Goal: Find specific page/section: Find specific page/section

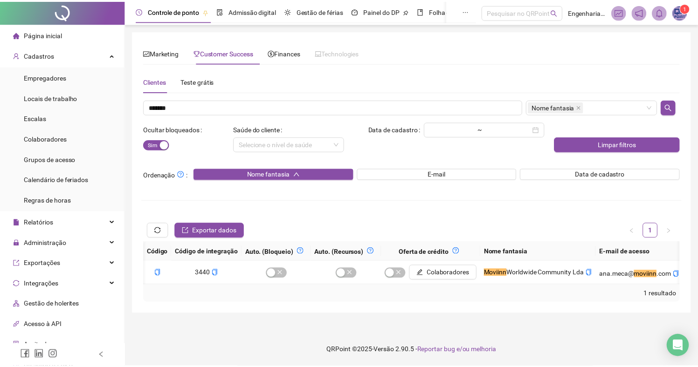
scroll to position [0, 883]
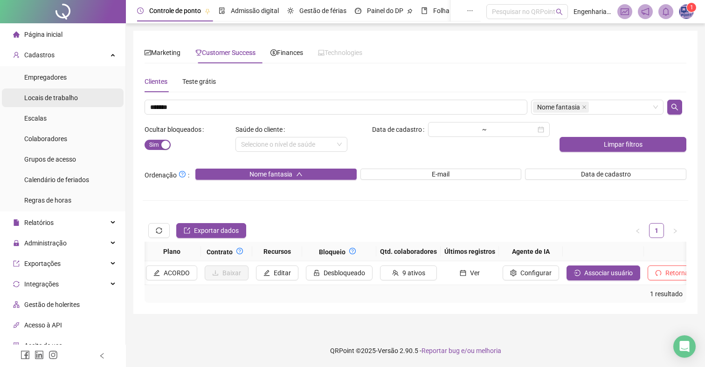
click at [56, 107] on ul "Empregadores Locais de trabalho Escalas Colaboradores Grupos de acesso Calendár…" at bounding box center [62, 138] width 125 height 145
click at [53, 96] on span "Locais de trabalho" at bounding box center [51, 97] width 54 height 7
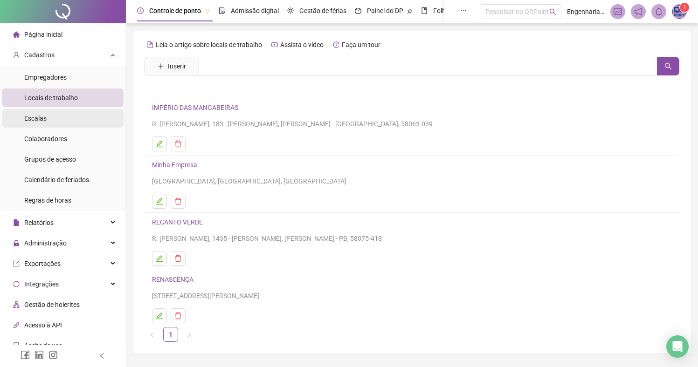
click at [42, 118] on span "Escalas" at bounding box center [35, 118] width 22 height 7
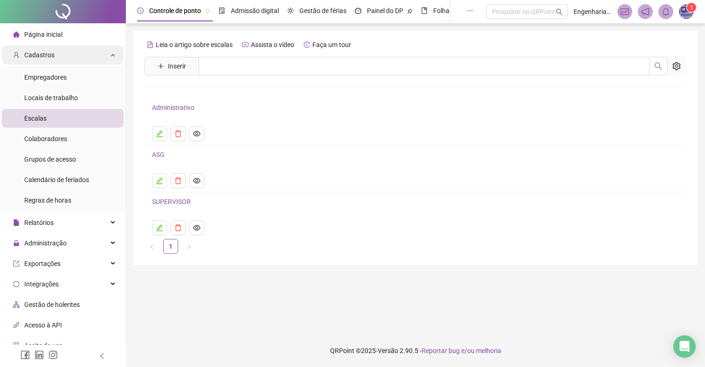
click at [60, 34] on span "Página inicial" at bounding box center [43, 34] width 38 height 7
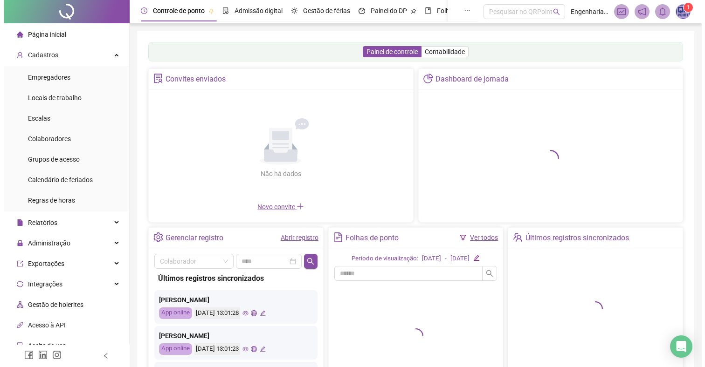
scroll to position [82, 0]
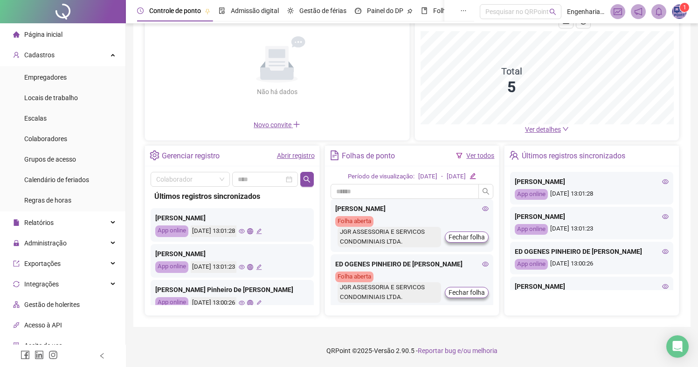
click at [662, 180] on icon "eye" at bounding box center [665, 181] width 7 height 7
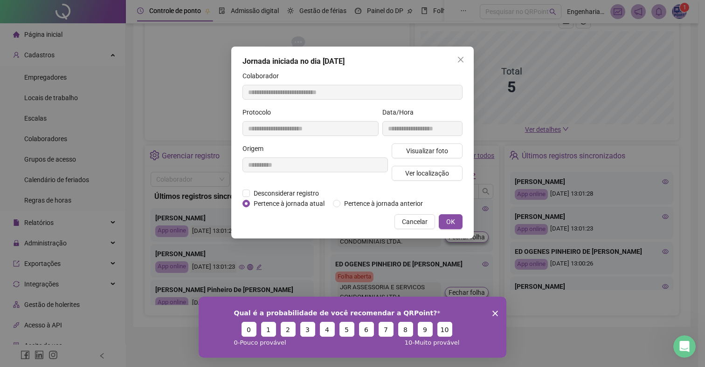
scroll to position [0, 0]
click at [411, 151] on span "Visualizar foto" at bounding box center [427, 151] width 42 height 10
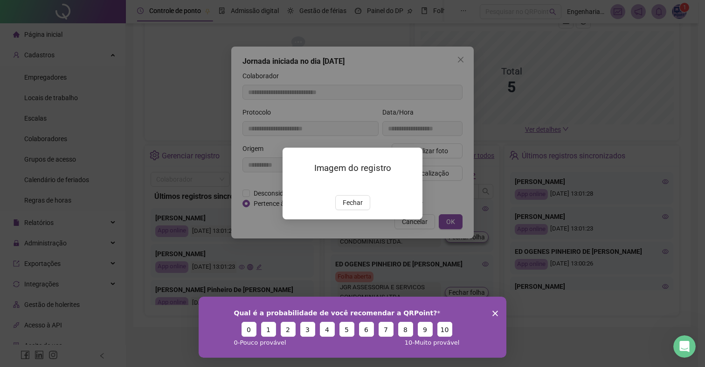
click at [363, 210] on button "Fechar" at bounding box center [352, 202] width 35 height 15
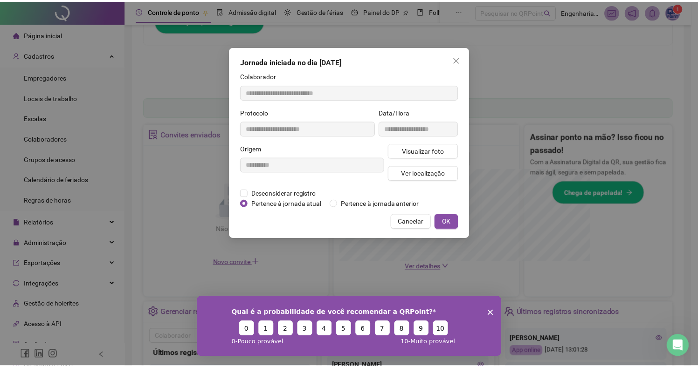
scroll to position [219, 0]
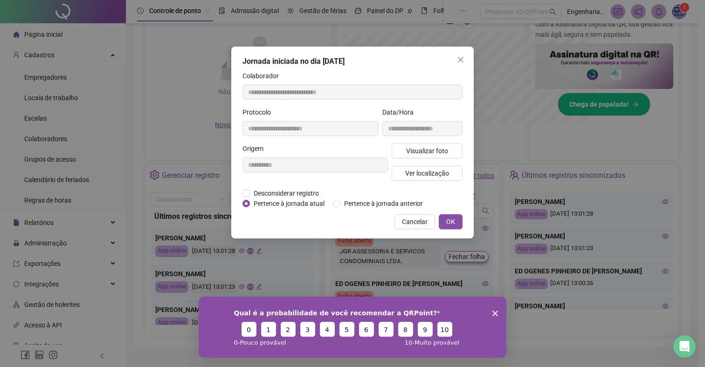
click at [348, 251] on div "Imagem do registro Fechar" at bounding box center [352, 183] width 705 height 367
drag, startPoint x: 398, startPoint y: 225, endPoint x: 416, endPoint y: 235, distance: 20.2
click at [398, 226] on button "Cancelar" at bounding box center [414, 221] width 41 height 15
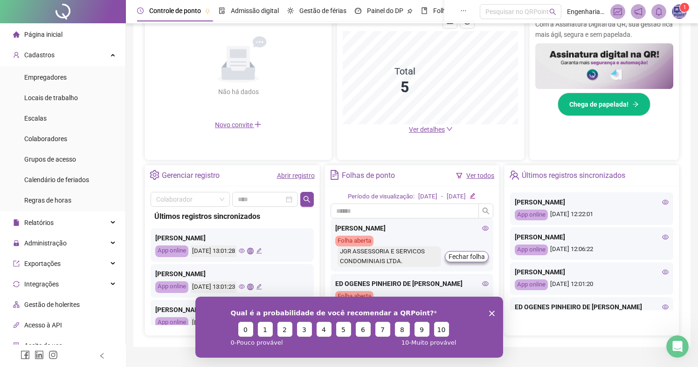
scroll to position [107, 0]
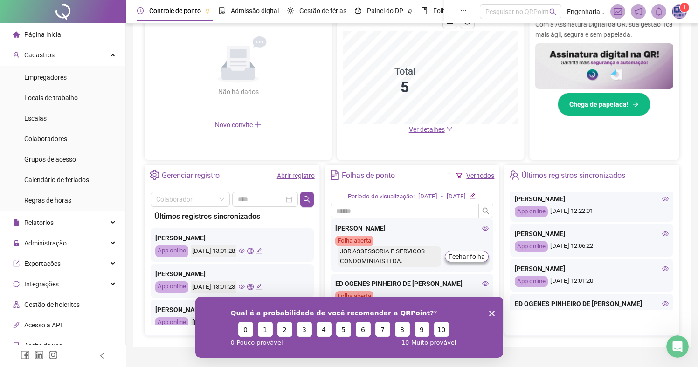
click at [662, 202] on icon "eye" at bounding box center [665, 199] width 7 height 7
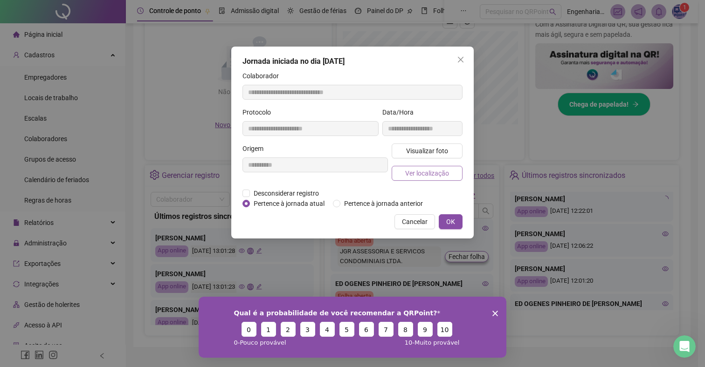
type input "**********"
click at [411, 153] on span "Visualizar foto" at bounding box center [427, 151] width 42 height 10
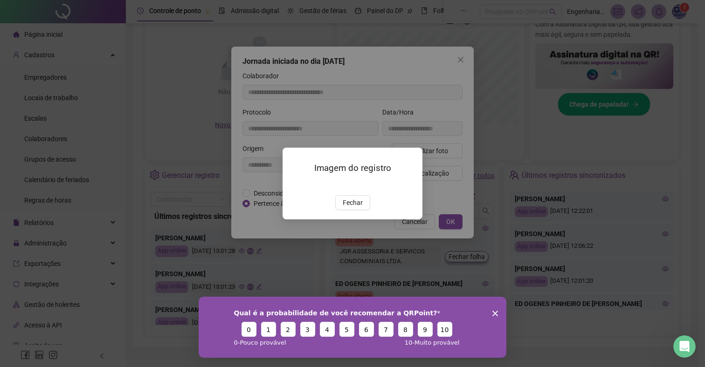
click at [358, 208] on span "Fechar" at bounding box center [353, 203] width 20 height 10
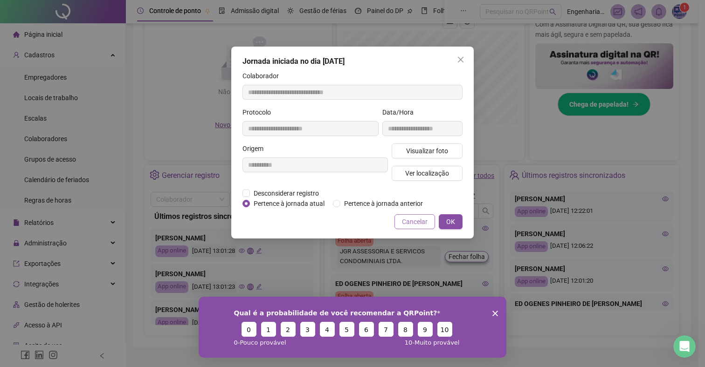
click at [428, 229] on button "Cancelar" at bounding box center [414, 221] width 41 height 15
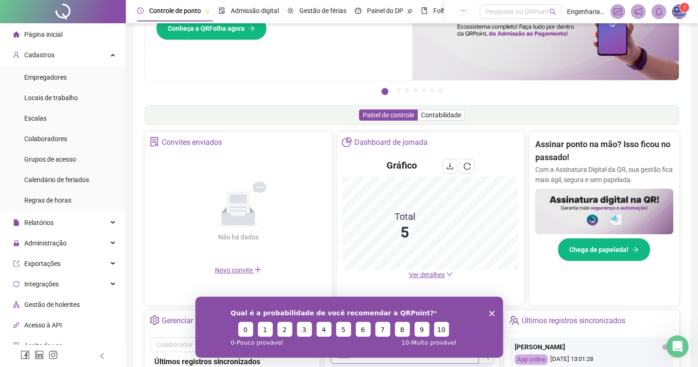
scroll to position [64, 0]
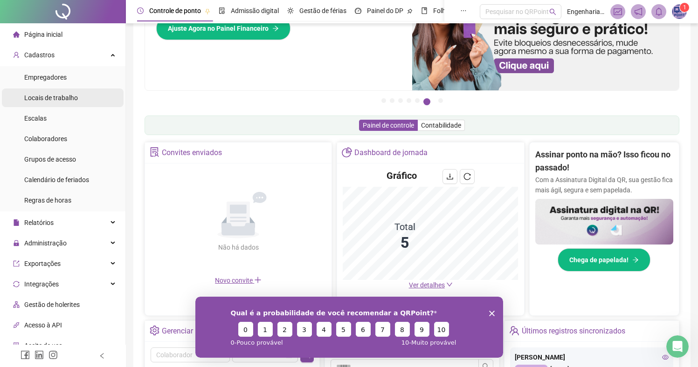
click at [54, 93] on div "Locais de trabalho" at bounding box center [51, 98] width 54 height 19
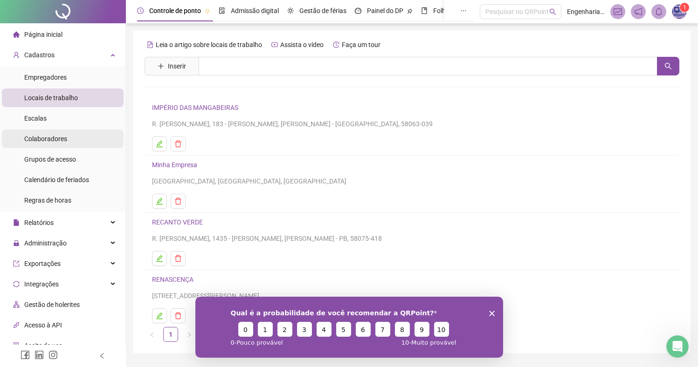
drag, startPoint x: 55, startPoint y: 134, endPoint x: 69, endPoint y: 144, distance: 17.0
click at [55, 134] on div "Colaboradores" at bounding box center [45, 139] width 43 height 19
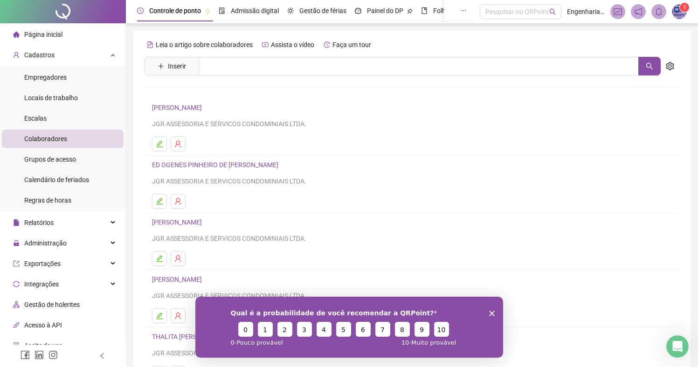
click at [184, 109] on link "[PERSON_NAME]" at bounding box center [178, 107] width 53 height 7
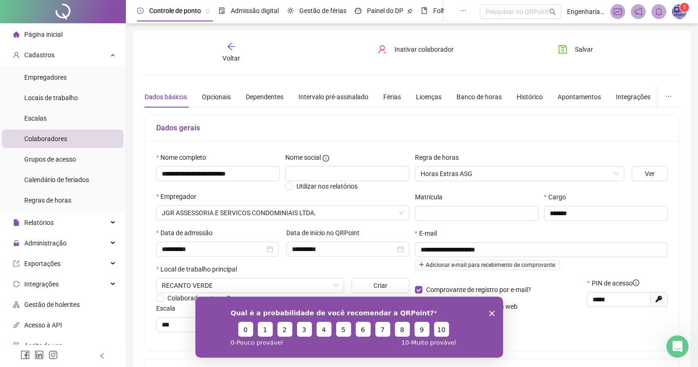
click at [494, 310] on div "Qual é a probabilidade de você recomendar a QRPoint? 0 1 2 3 4 5 6 7 8 9 10 0 -…" at bounding box center [349, 326] width 308 height 61
click at [488, 313] on div "Qual é a probabilidade de você recomendar a QRPoint? 0 1 2 3 4 5 6 7 8 9 10 0 -…" at bounding box center [349, 326] width 308 height 61
click at [493, 312] on icon "Close survey" at bounding box center [491, 313] width 6 height 6
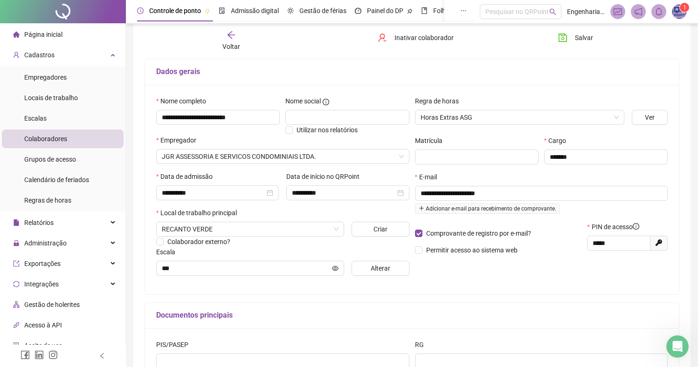
scroll to position [55, 0]
click at [217, 243] on span "Colaborador externo?" at bounding box center [198, 242] width 63 height 7
